Goal: Find specific page/section: Find specific page/section

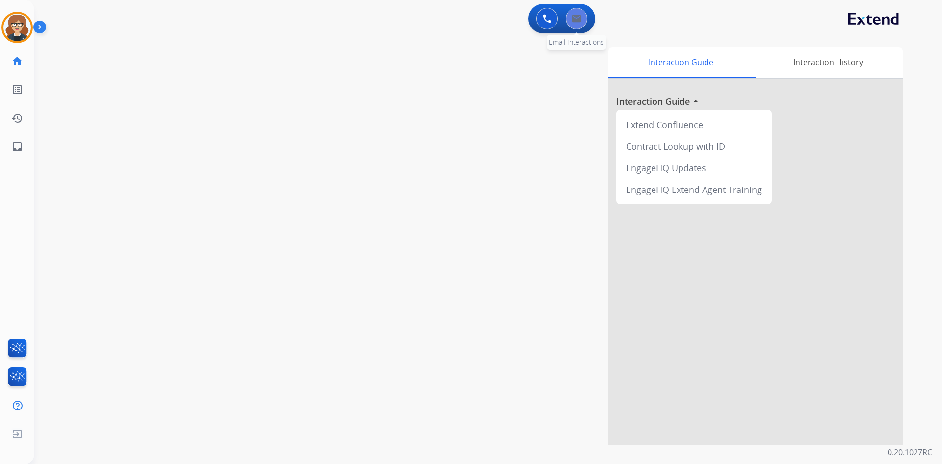
click at [575, 16] on img at bounding box center [577, 19] width 10 height 8
